Goal: Task Accomplishment & Management: Use online tool/utility

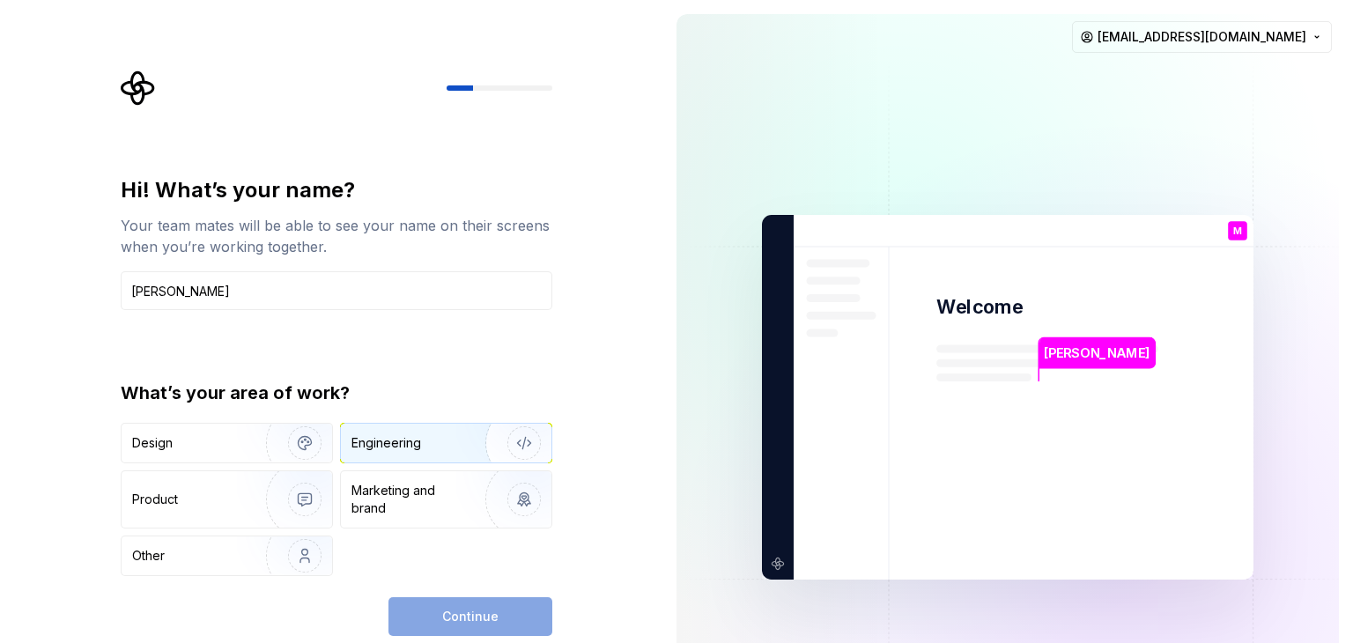
type input "[PERSON_NAME]"
click at [402, 452] on div "Engineering" at bounding box center [446, 443] width 210 height 39
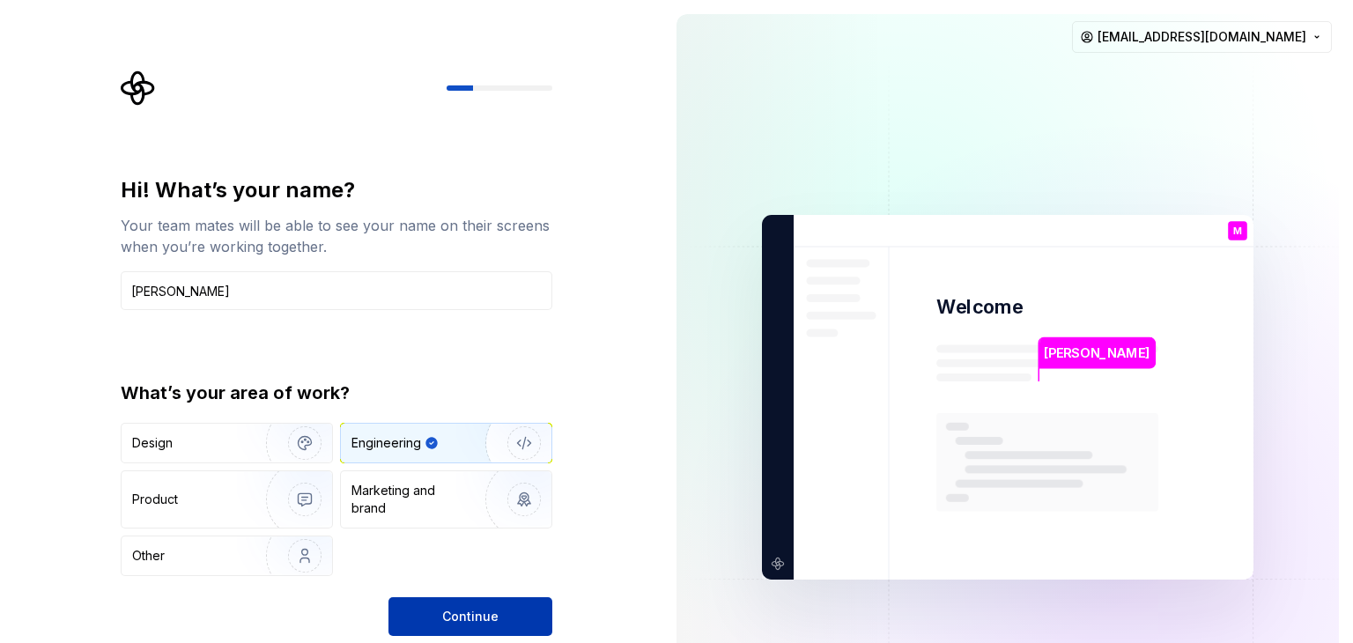
click at [451, 624] on button "Continue" at bounding box center [470, 616] width 164 height 39
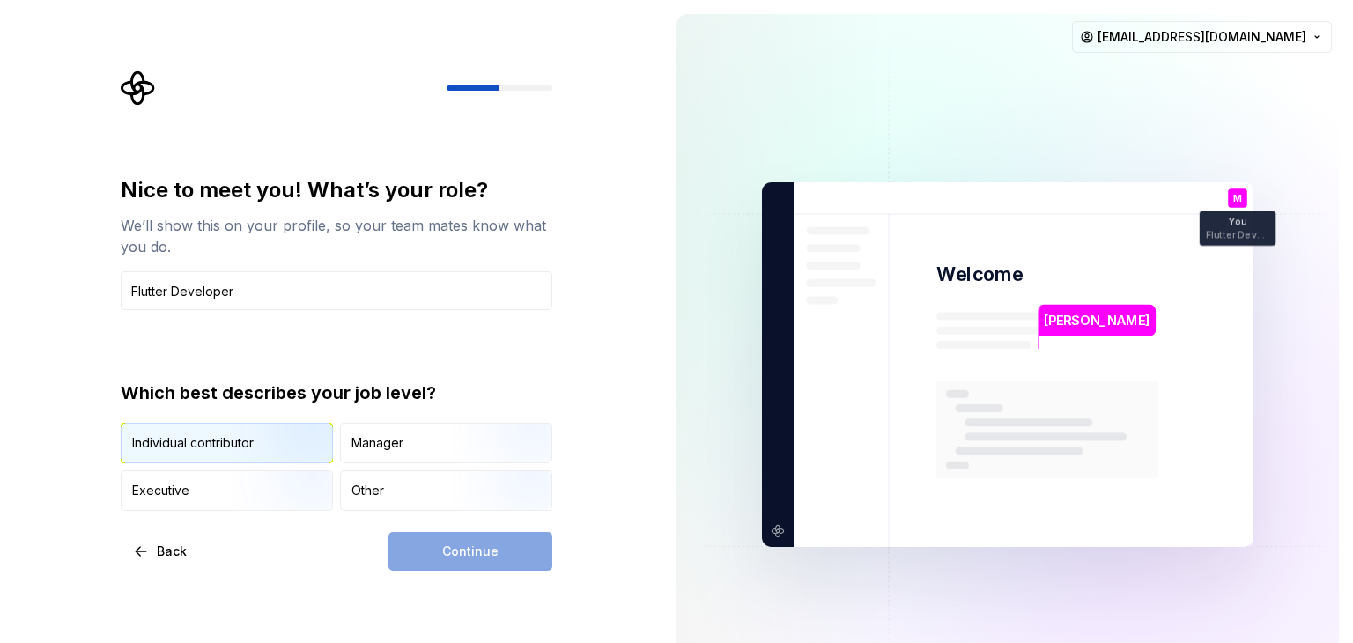
type input "Flutter Developer"
click at [253, 445] on img "button" at bounding box center [289, 465] width 113 height 118
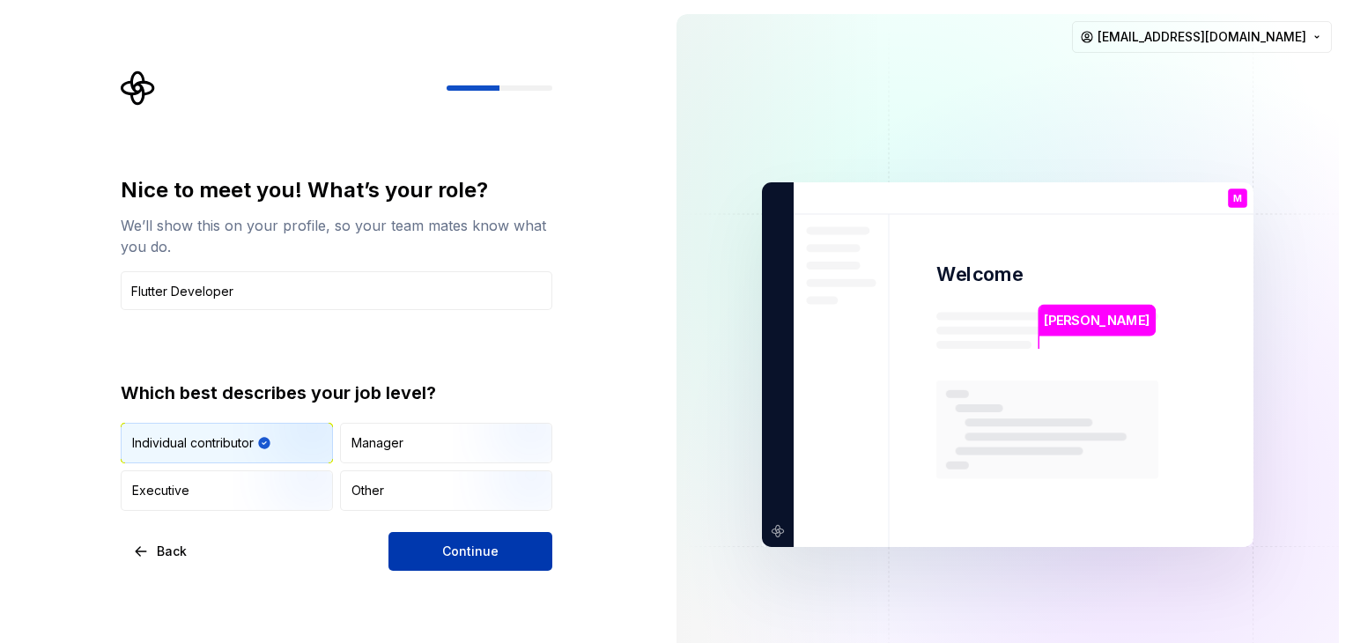
click at [419, 568] on button "Continue" at bounding box center [470, 551] width 164 height 39
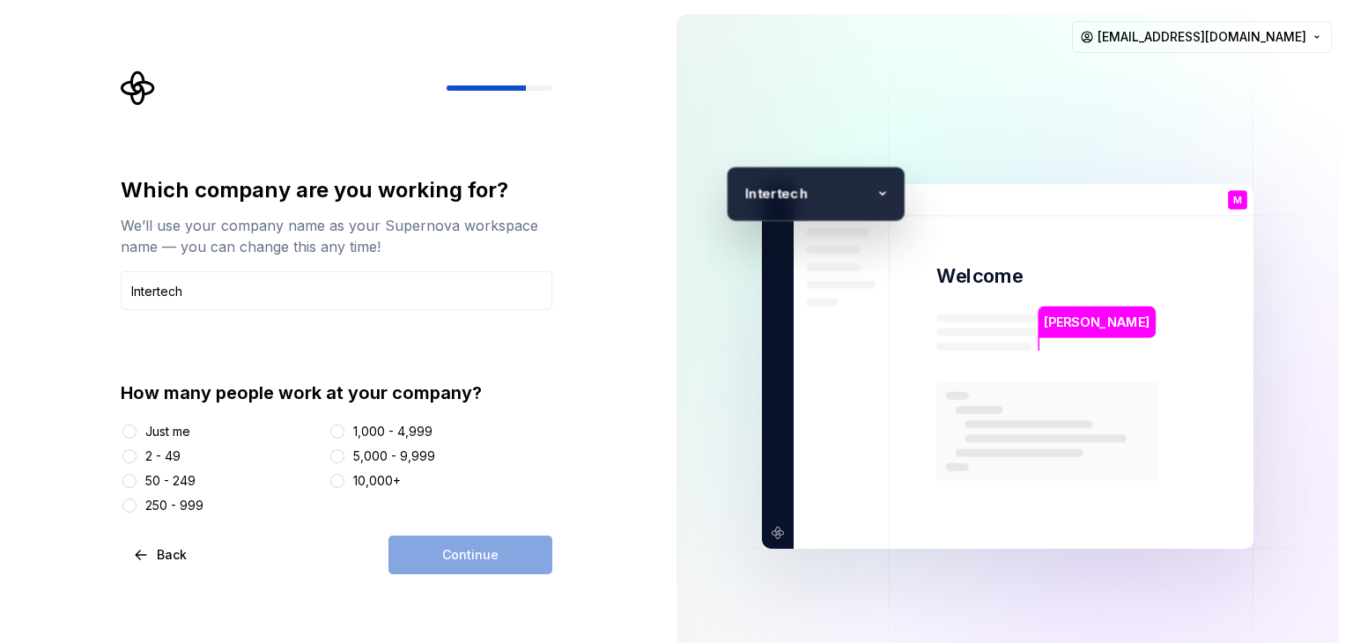
type input "Intertech"
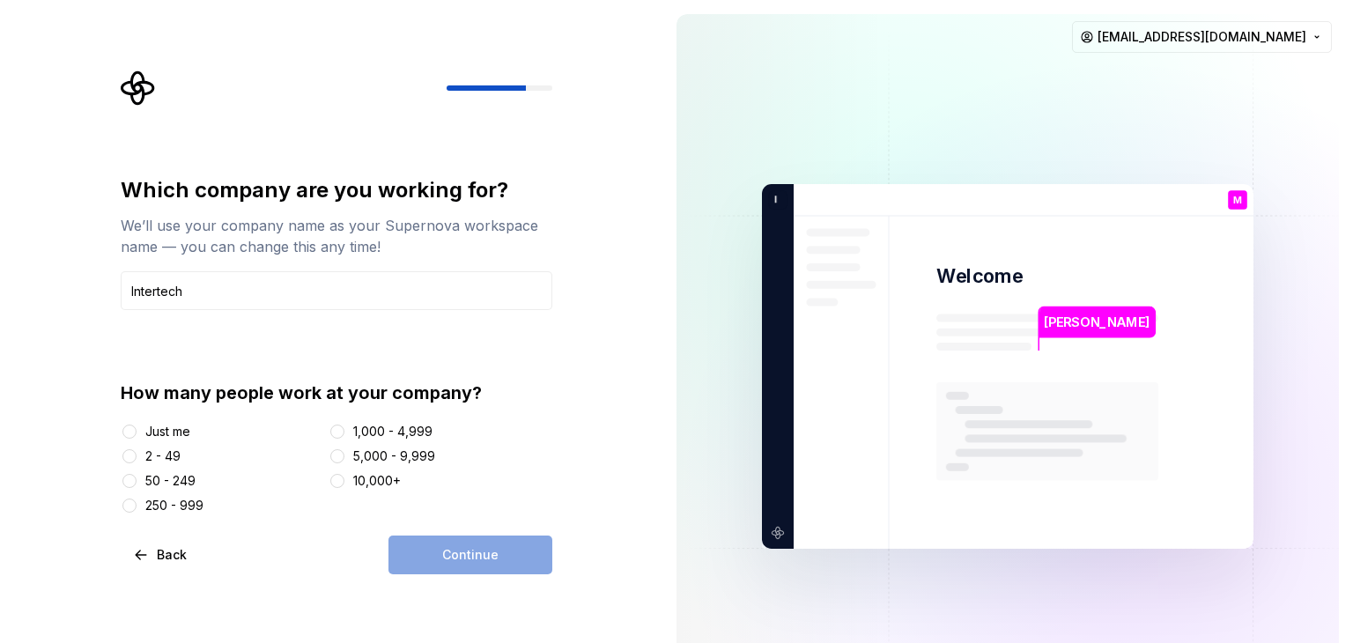
click at [148, 424] on div "Just me" at bounding box center [167, 432] width 45 height 18
click at [137, 424] on button "Just me" at bounding box center [129, 431] width 14 height 14
click at [457, 565] on button "Continue" at bounding box center [470, 554] width 164 height 39
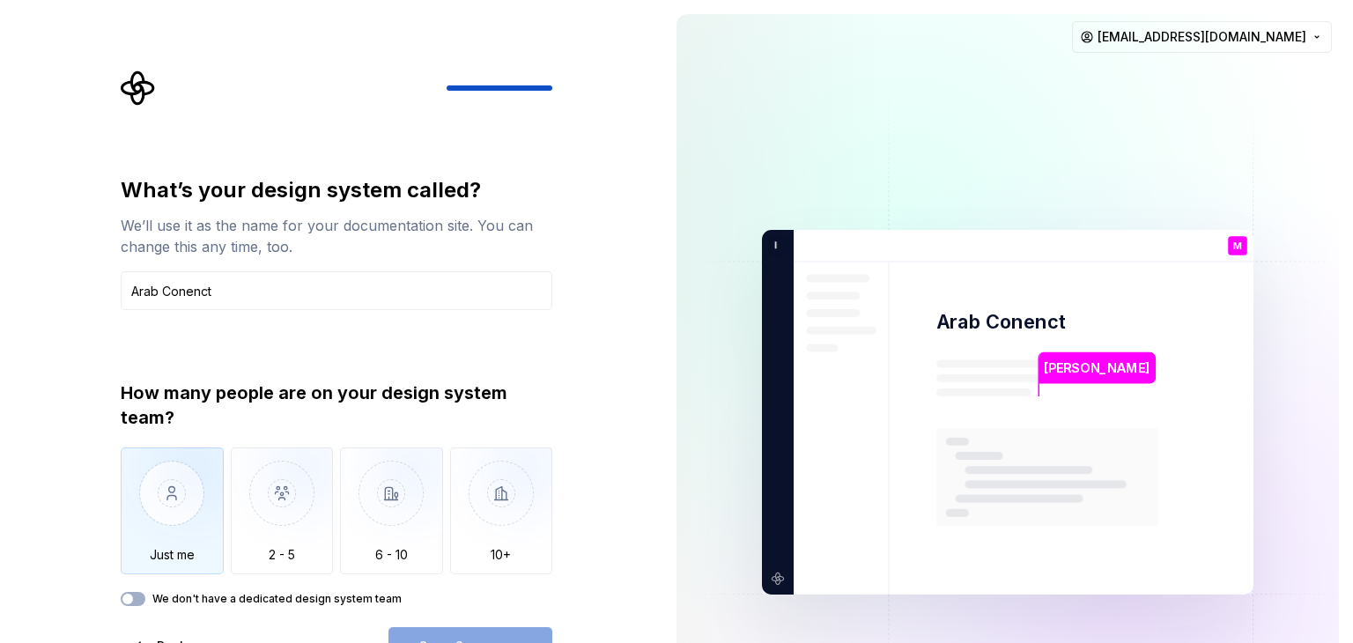
type input "Arab Conenct"
click at [187, 497] on img "button" at bounding box center [172, 506] width 103 height 118
click at [482, 631] on button "Open Supernova" at bounding box center [470, 646] width 164 height 39
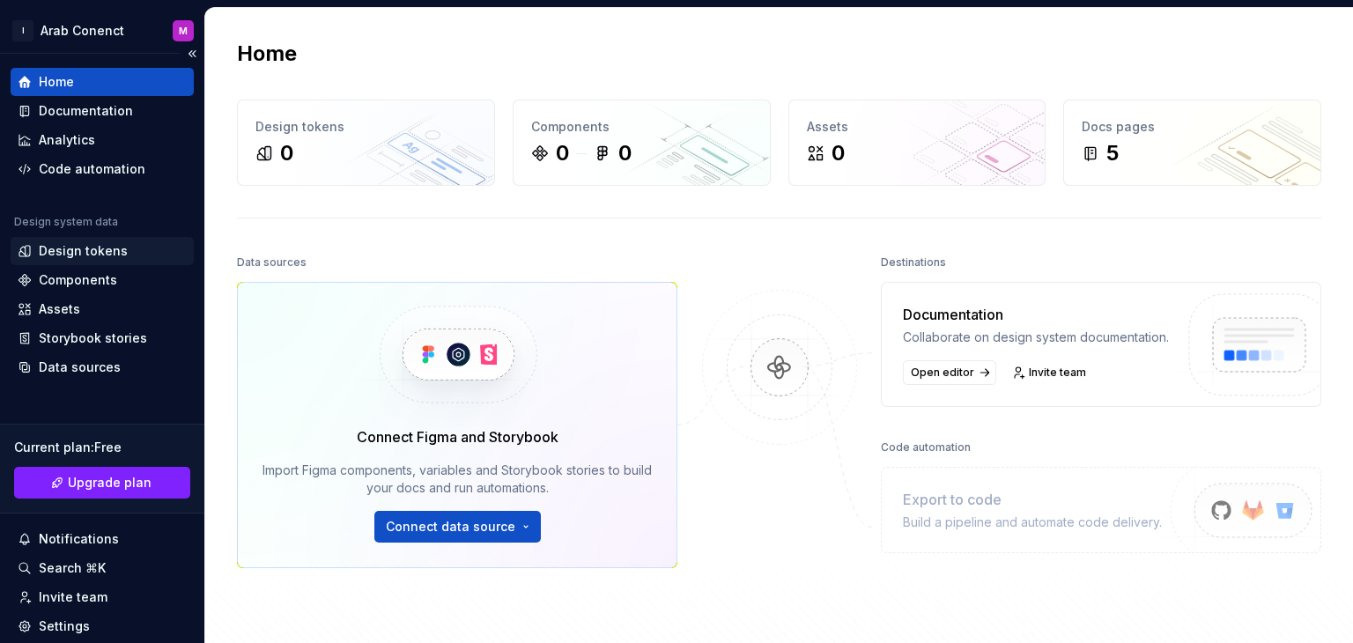
click at [102, 257] on div "Design tokens" at bounding box center [83, 251] width 89 height 18
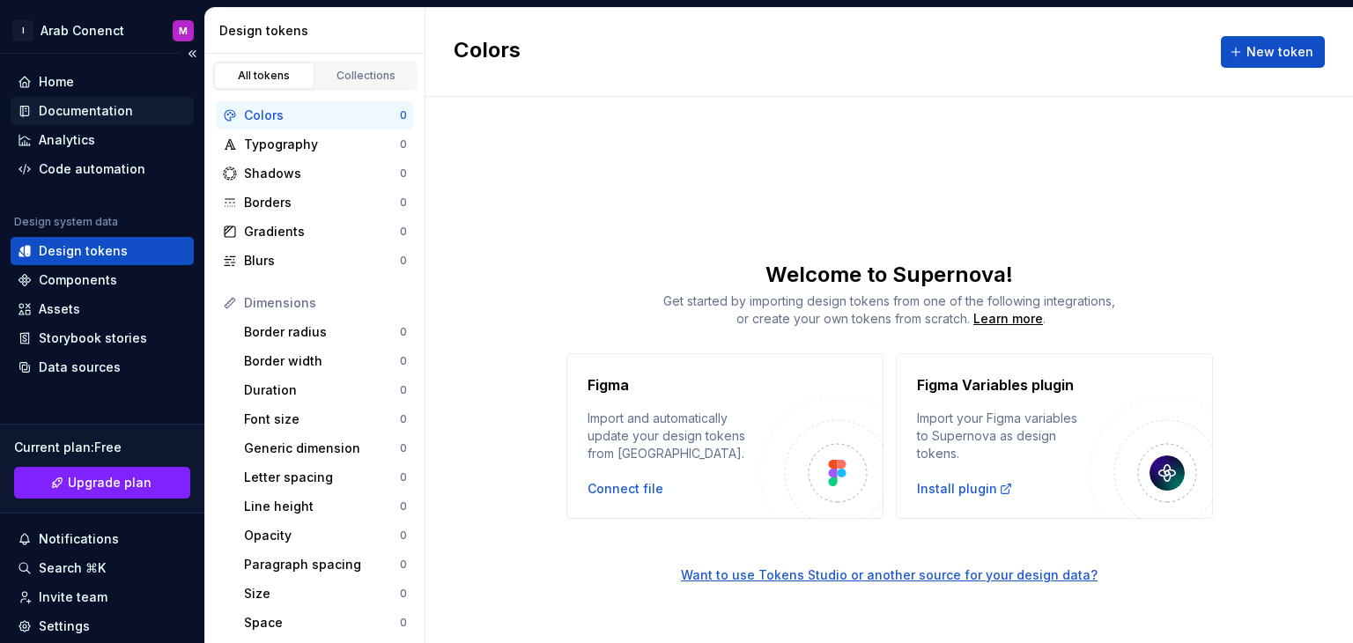
click at [123, 118] on div "Documentation" at bounding box center [86, 111] width 94 height 18
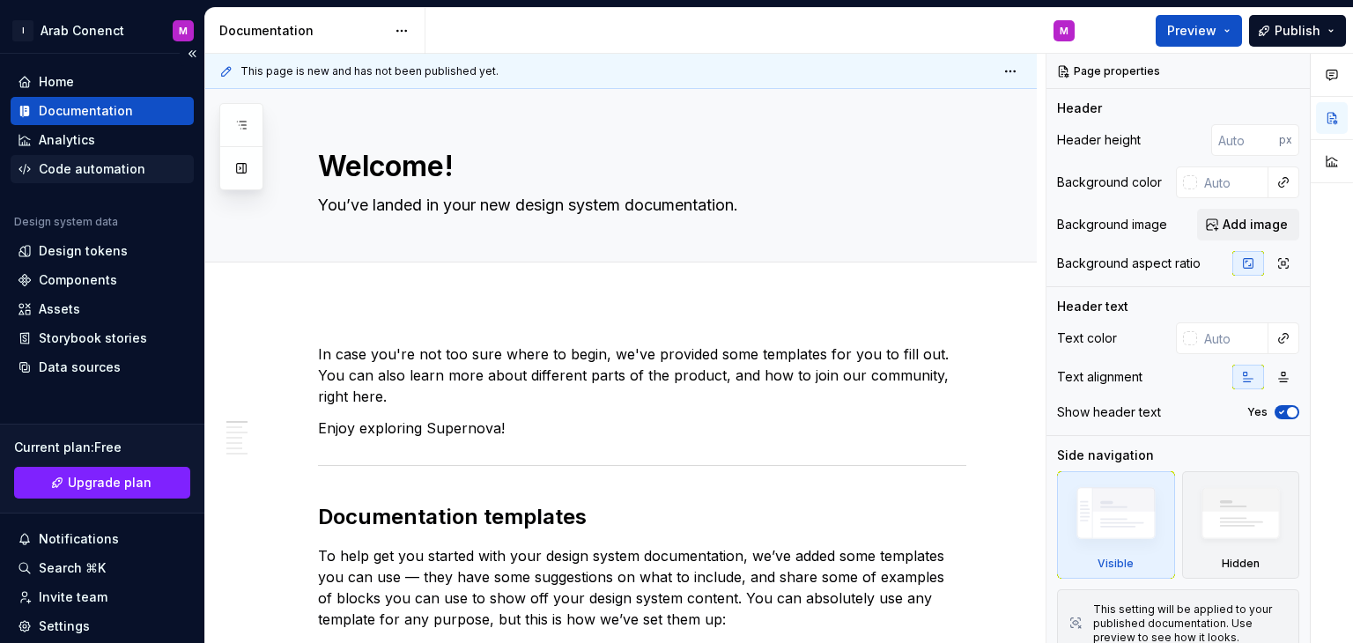
click at [110, 163] on div "Code automation" at bounding box center [92, 169] width 107 height 18
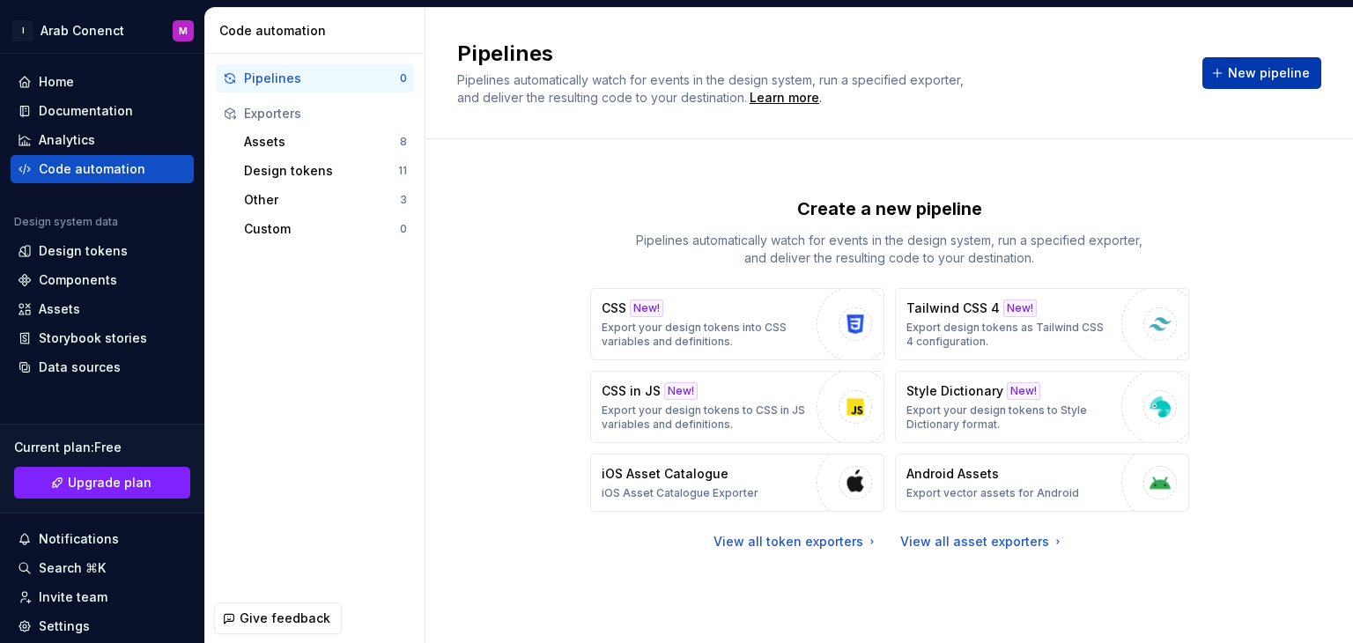
click at [1247, 59] on button "New pipeline" at bounding box center [1261, 73] width 119 height 32
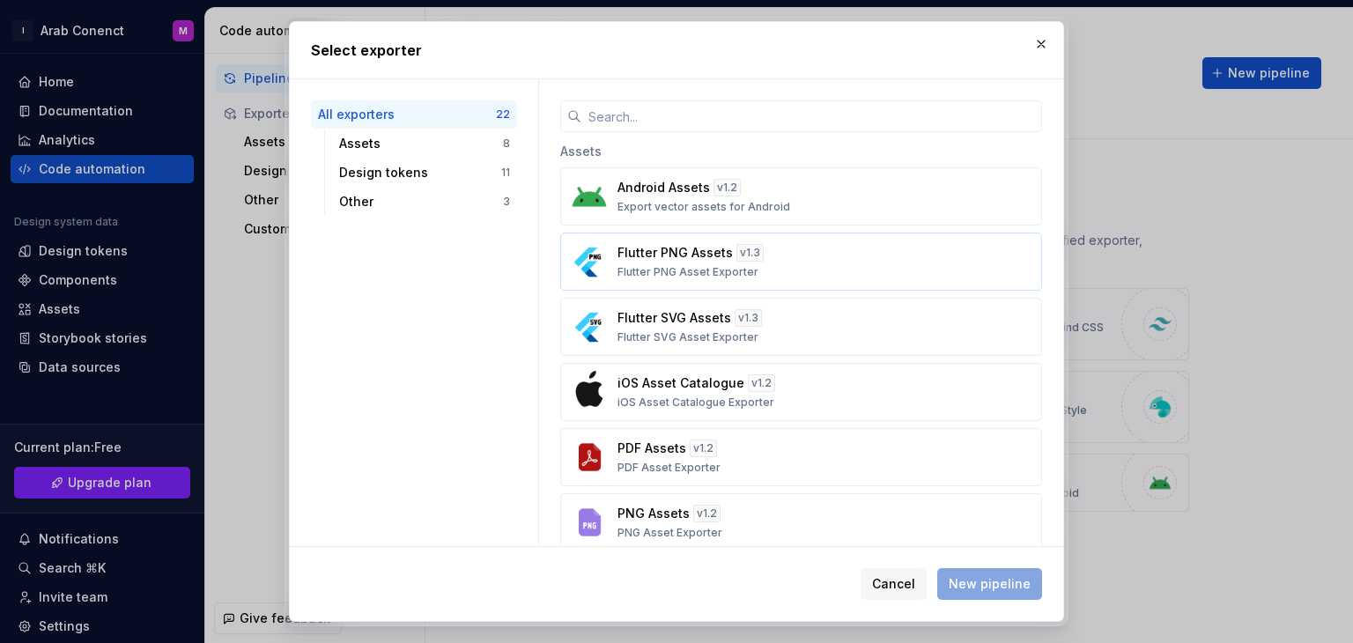
click at [820, 260] on div "Flutter PNG Assets v 1.3 Flutter PNG Asset Exporter" at bounding box center [795, 261] width 357 height 35
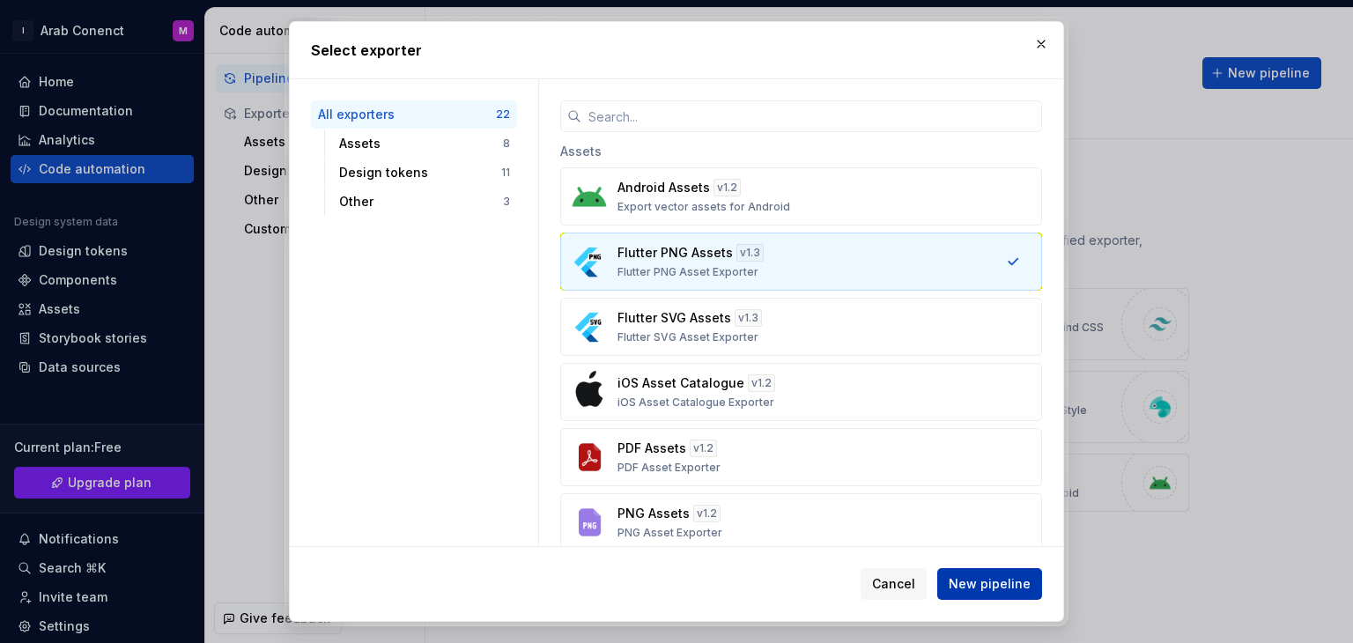
click at [991, 579] on span "New pipeline" at bounding box center [989, 584] width 82 height 18
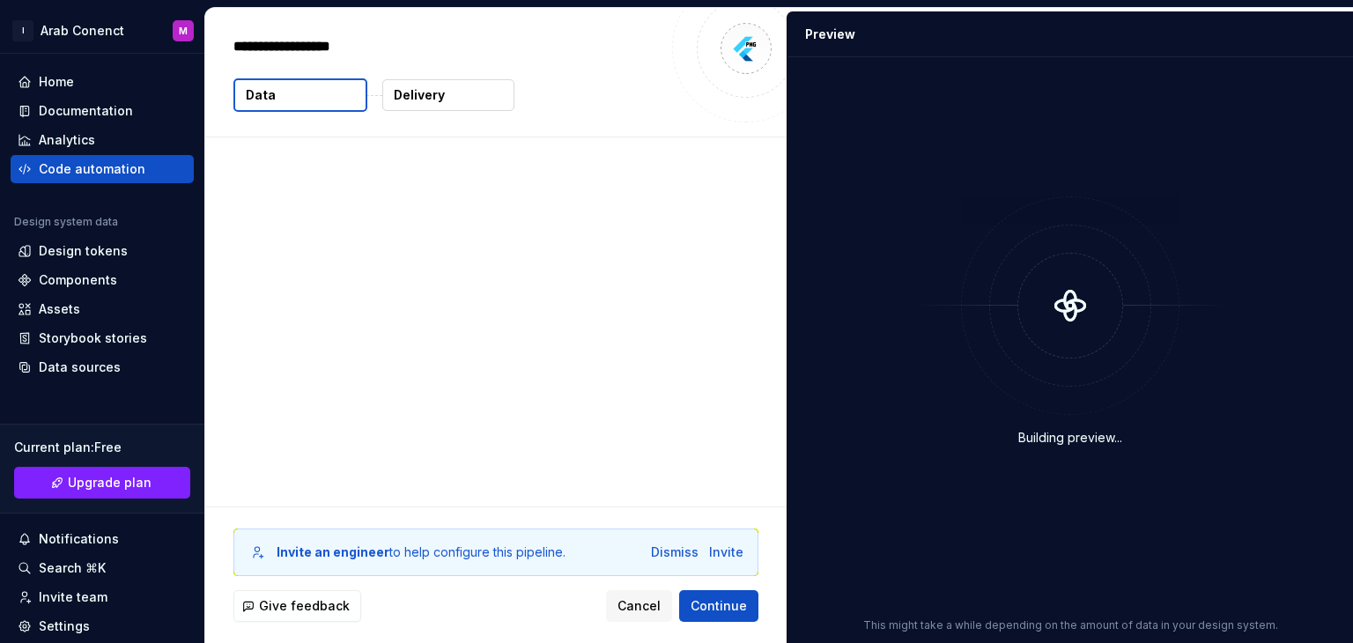
type textarea "*"
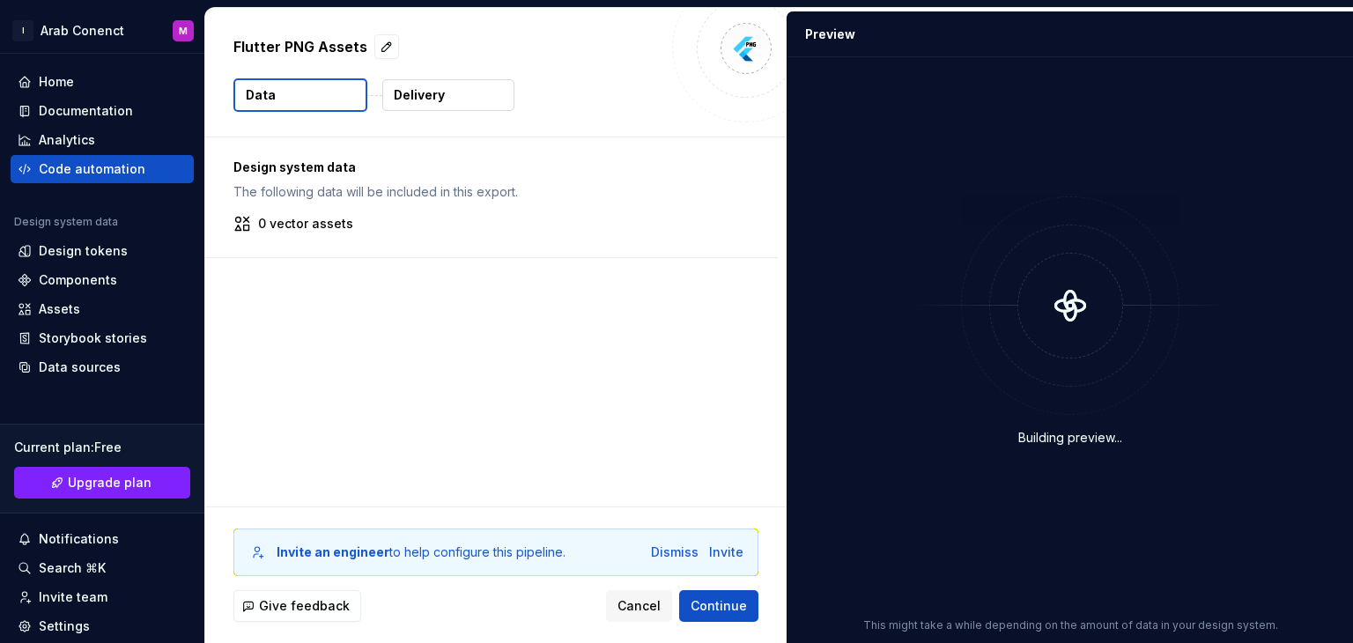
click at [432, 100] on p "Delivery" at bounding box center [419, 95] width 51 height 18
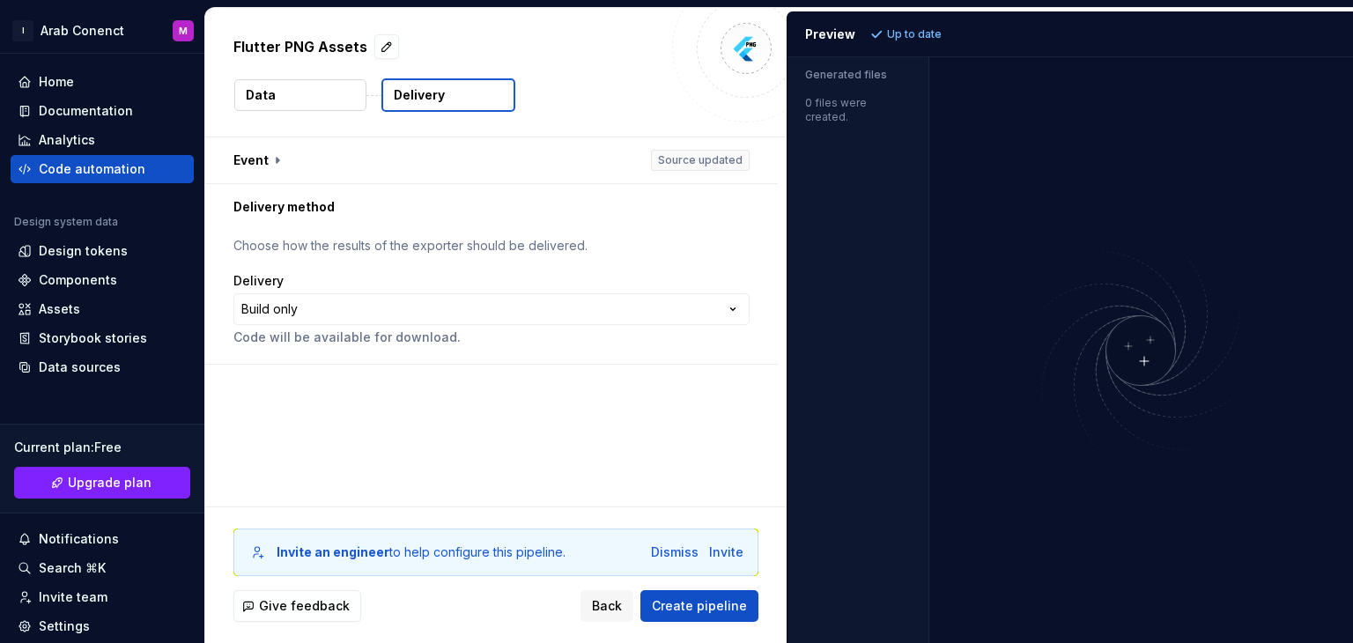
click at [330, 103] on button "Data" at bounding box center [300, 95] width 132 height 32
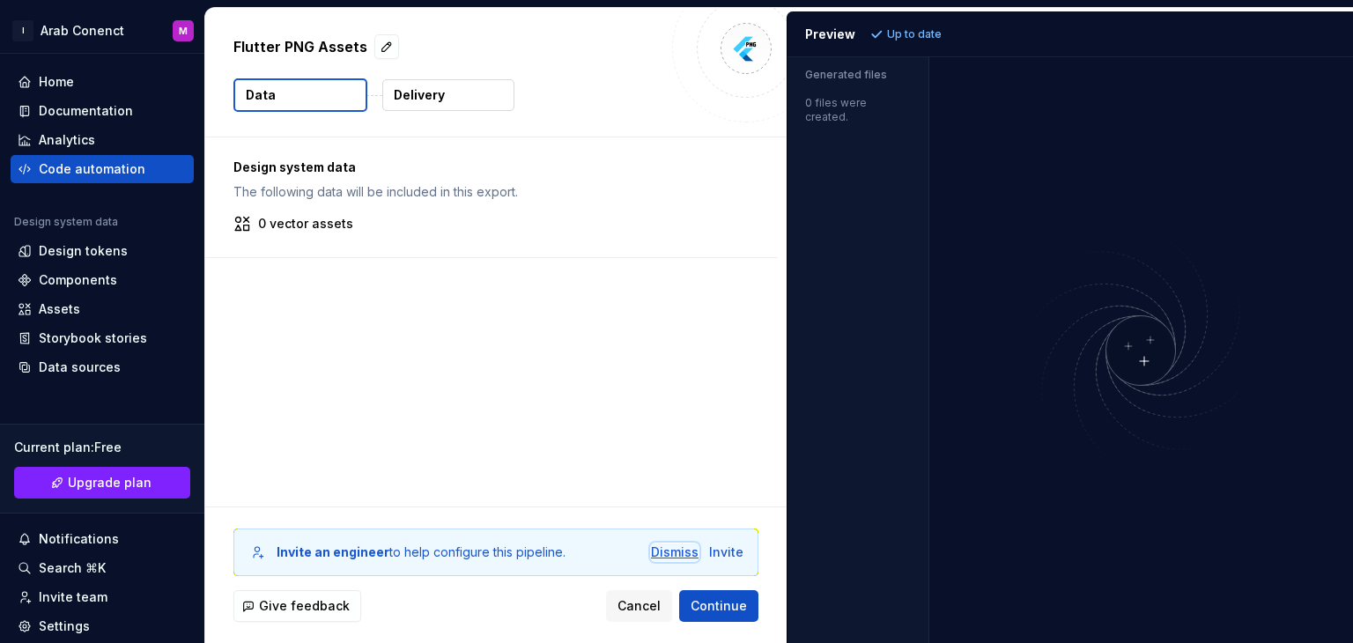
click at [673, 552] on div "Dismiss" at bounding box center [675, 552] width 48 height 18
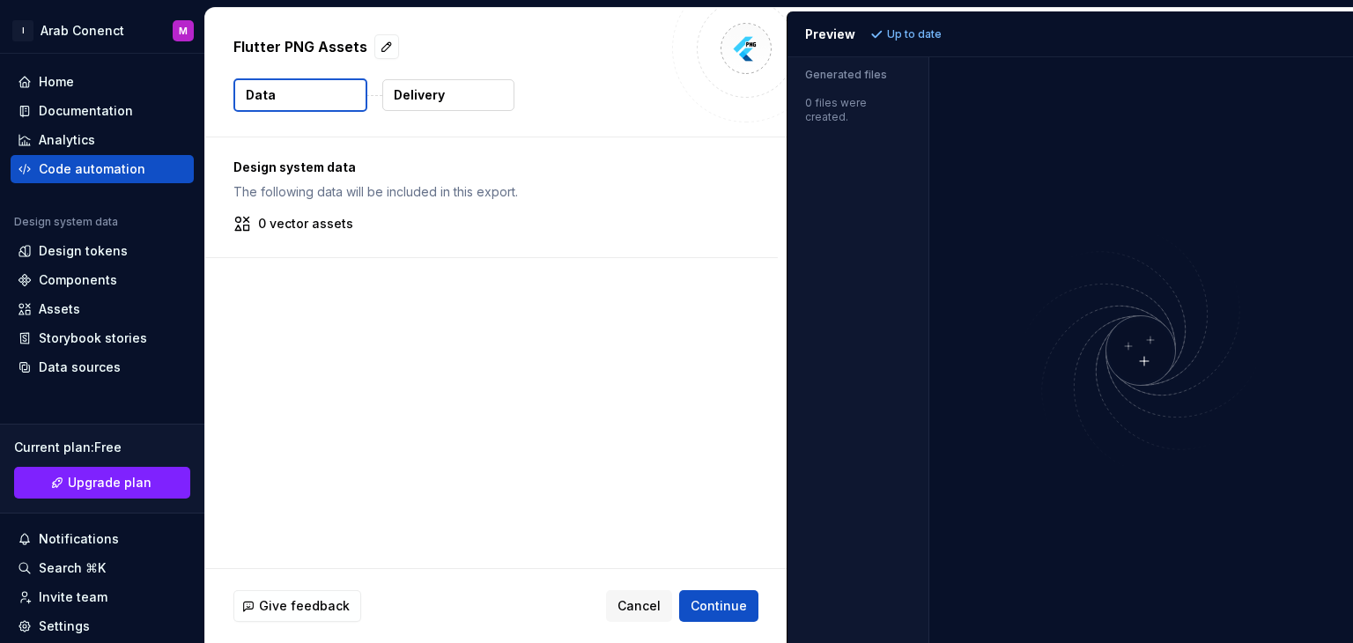
click at [722, 55] on div at bounding box center [746, 48] width 148 height 148
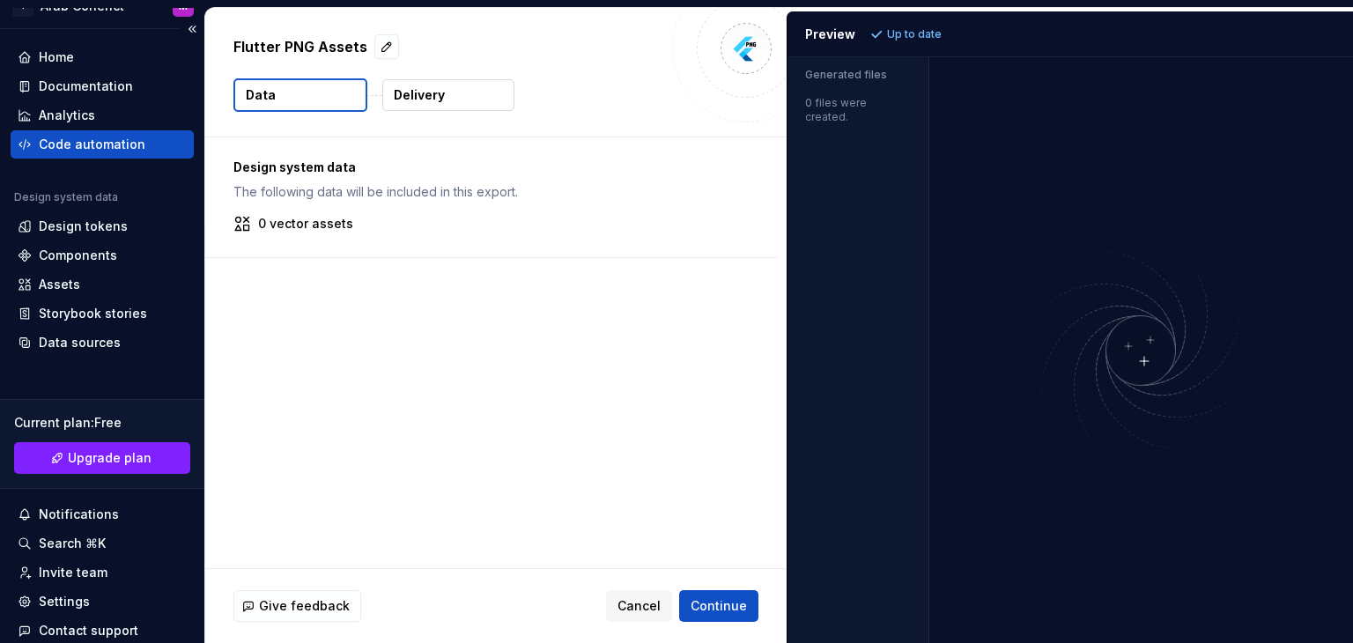
scroll to position [34, 0]
